Goal: Find specific page/section: Find specific page/section

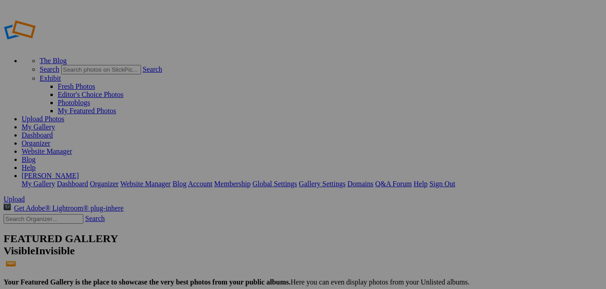
click at [72, 147] on link "Website Manager" at bounding box center [47, 151] width 50 height 8
